Goal: Check status: Check status

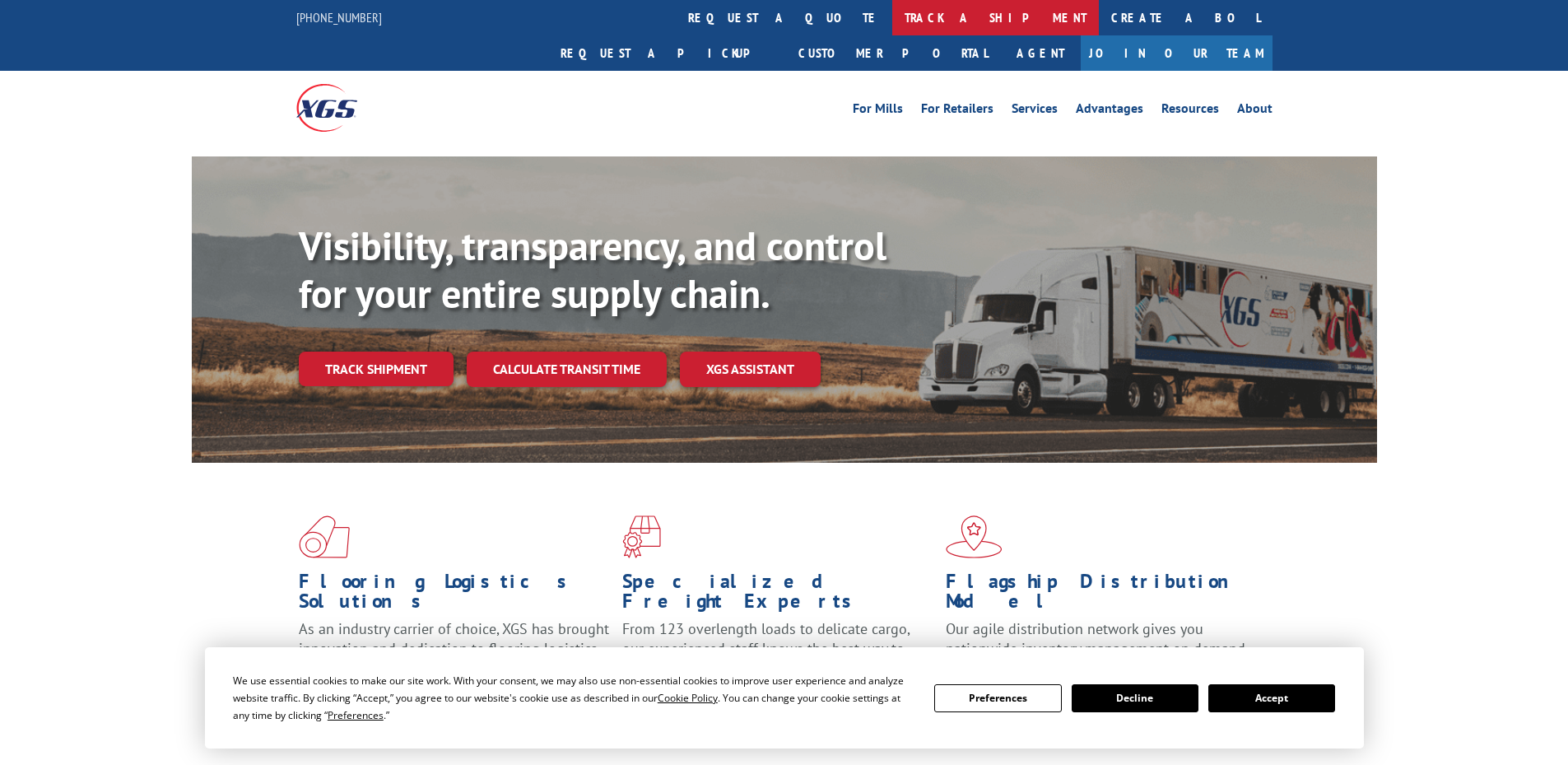
click at [893, 14] on link "track a shipment" at bounding box center [996, 17] width 207 height 36
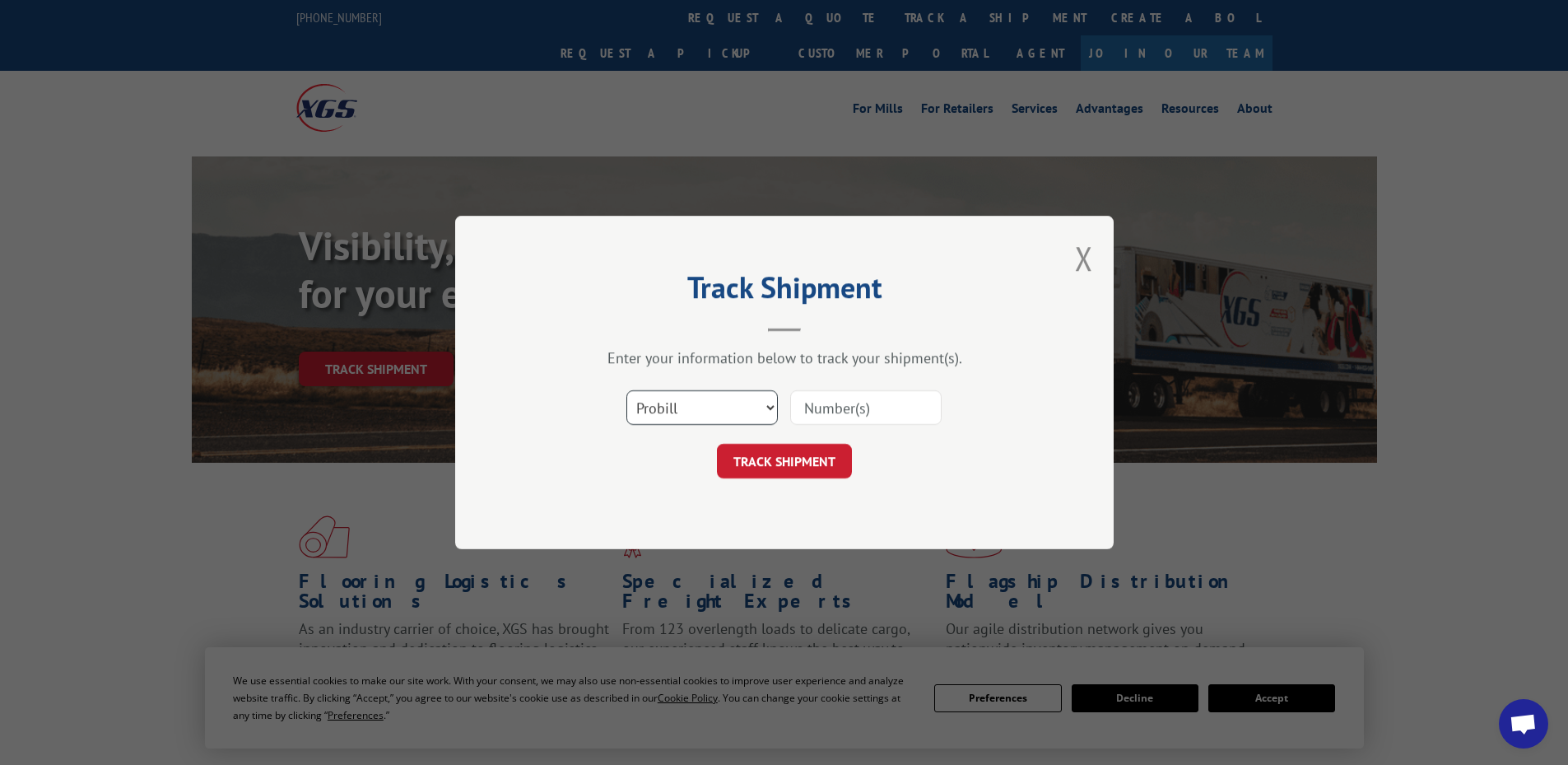
click at [771, 401] on select "Select category... Probill BOL PO" at bounding box center [701, 408] width 152 height 35
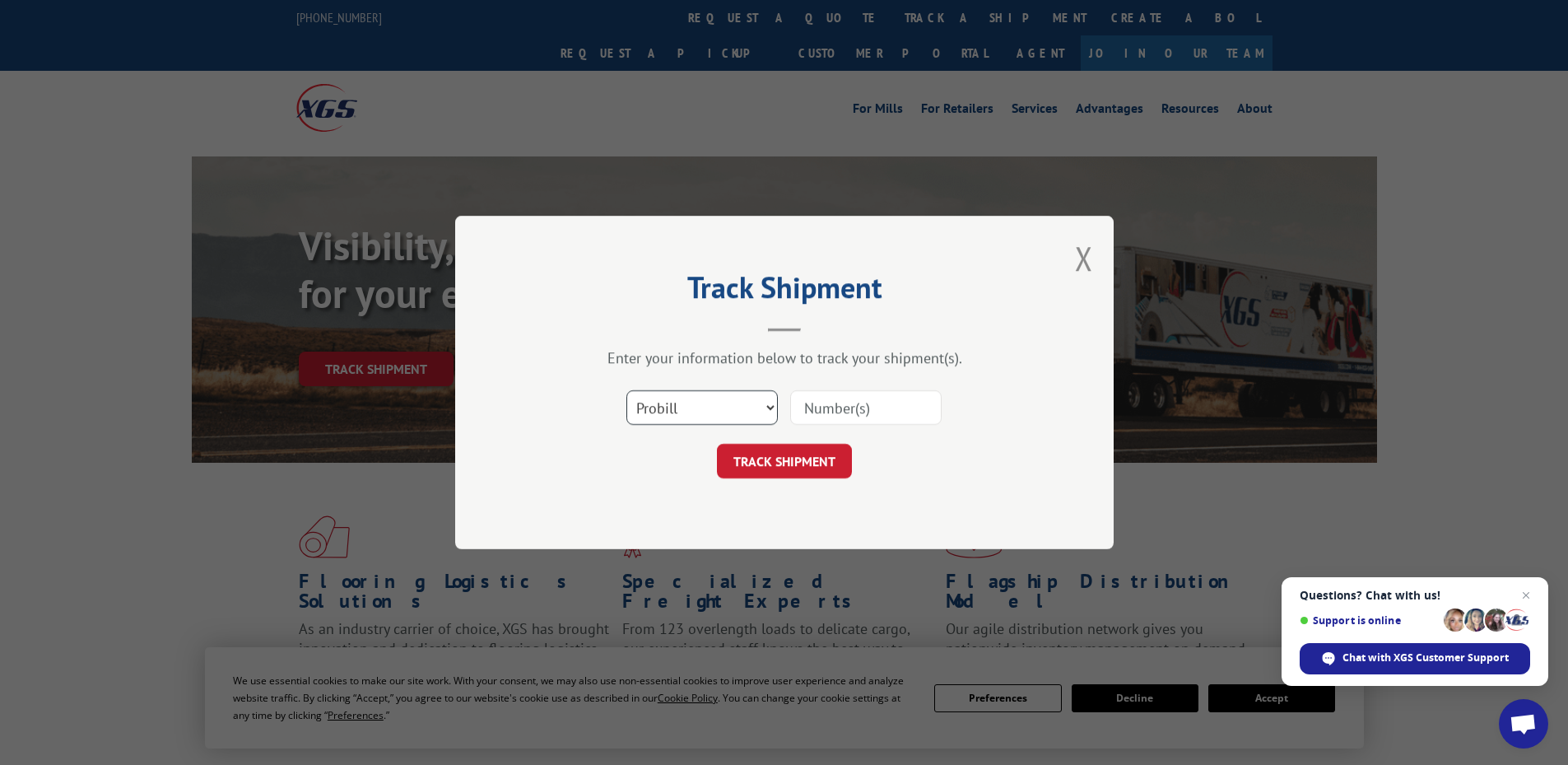
select select "bol"
click at [626, 390] on select "Select category... Probill BOL PO" at bounding box center [701, 408] width 152 height 35
click at [842, 399] on input at bounding box center [866, 408] width 152 height 35
paste input "5092510"
type input "5092510"
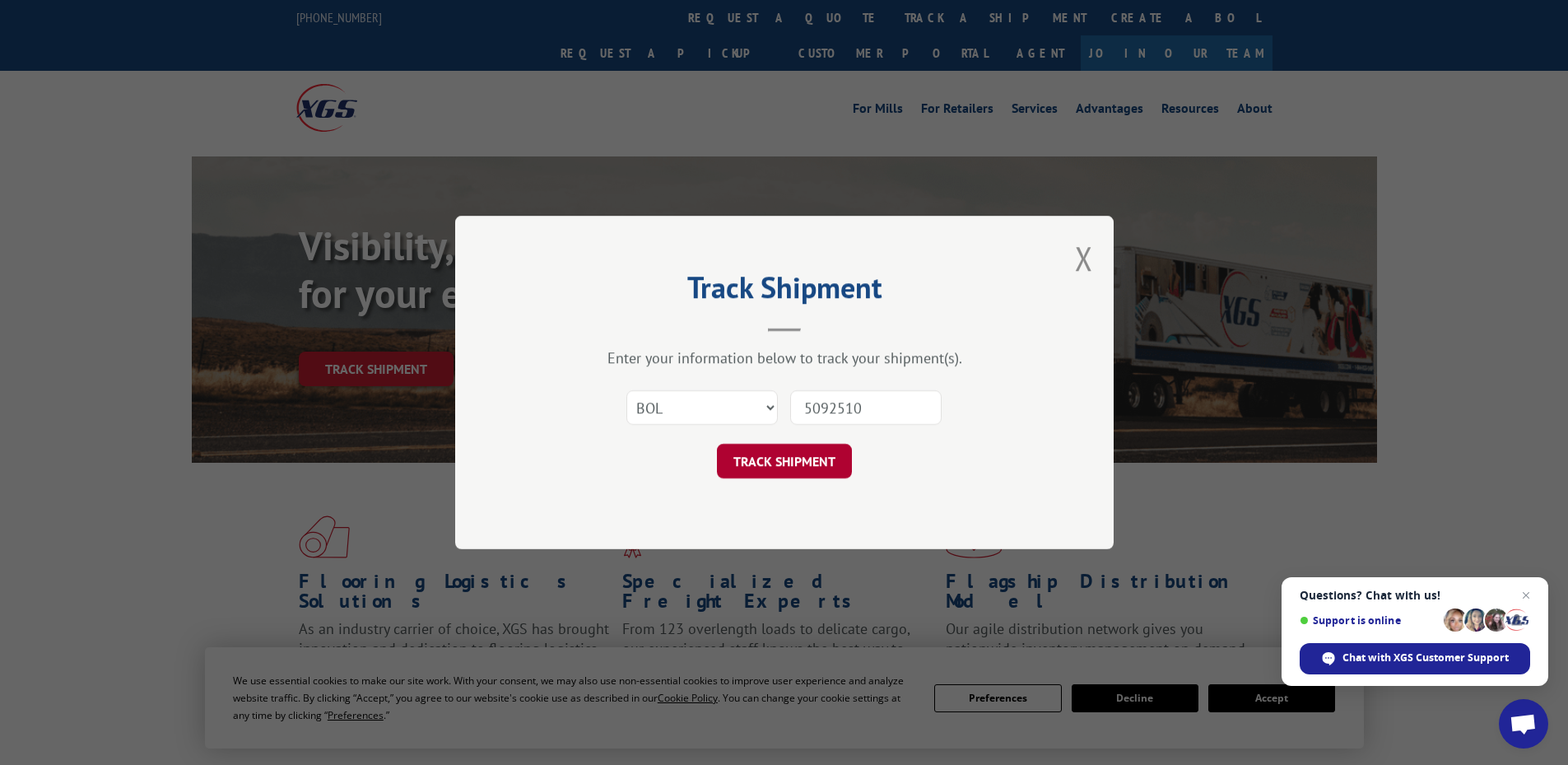
click at [812, 456] on button "TRACK SHIPMENT" at bounding box center [784, 461] width 135 height 35
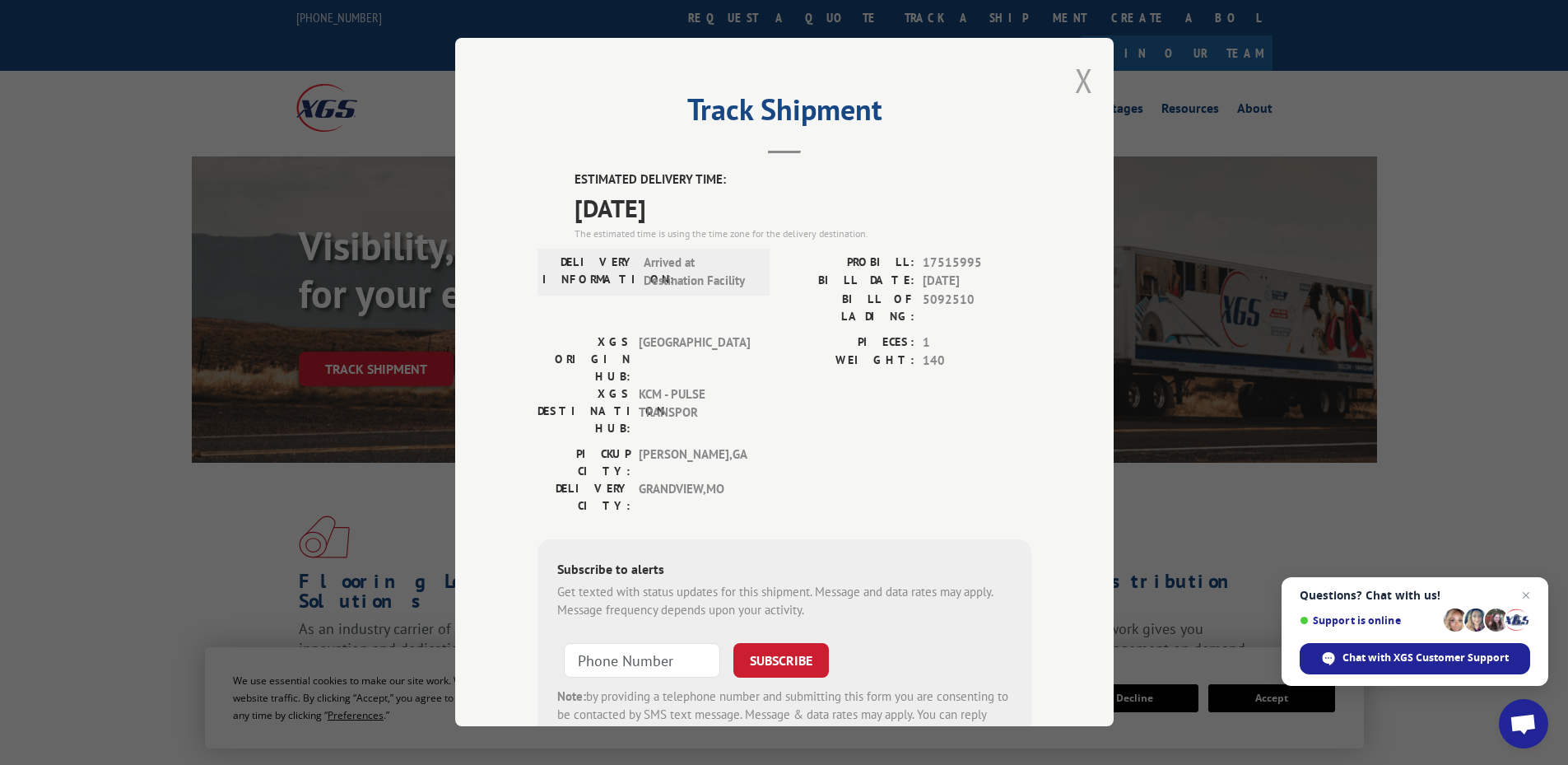
click at [1076, 79] on button "Close modal" at bounding box center [1084, 79] width 18 height 43
